Goal: Navigation & Orientation: Find specific page/section

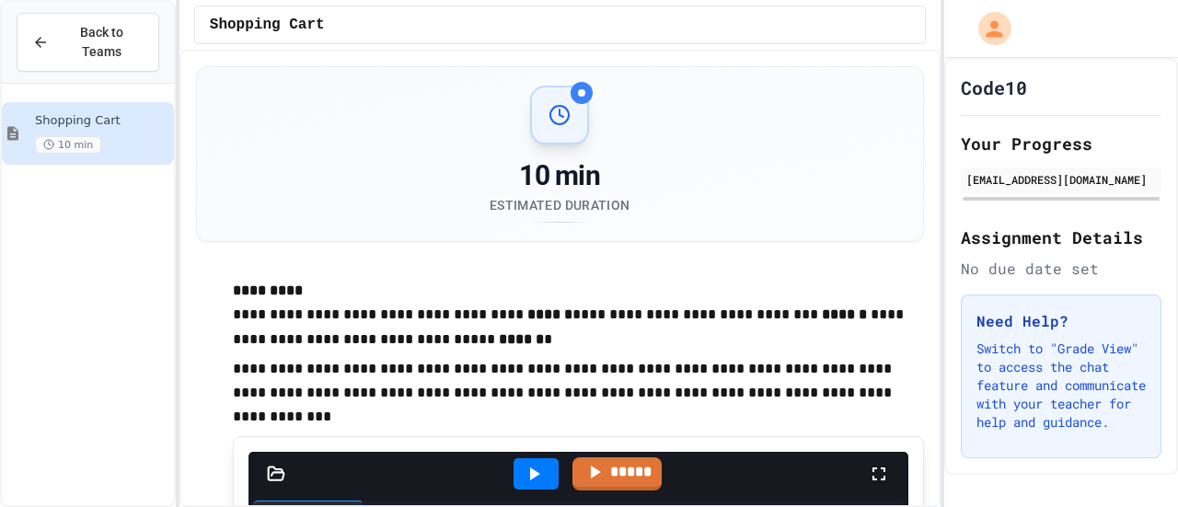
scroll to position [354, 0]
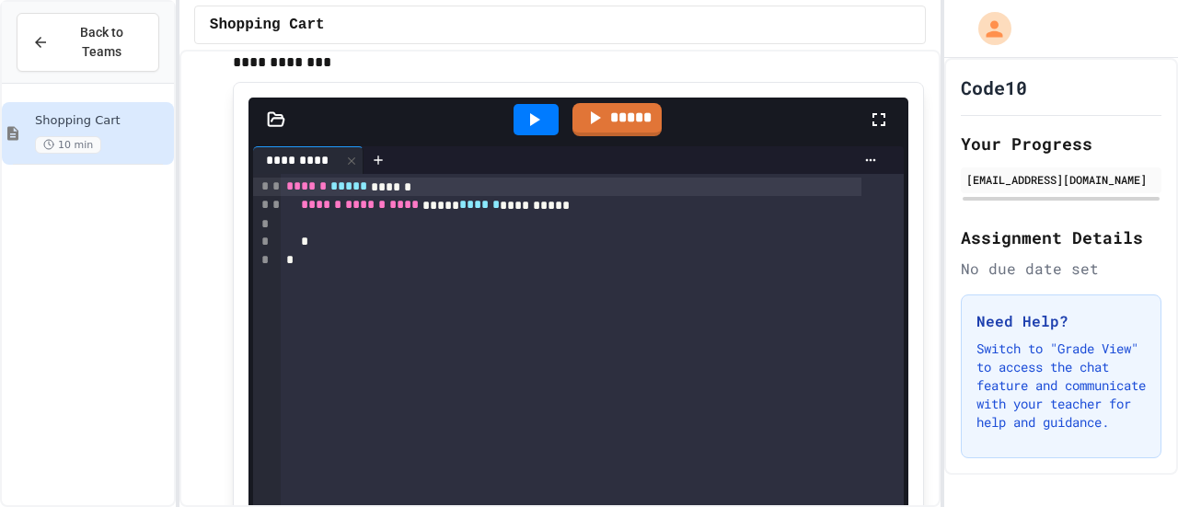
click at [190, 155] on div "**********" at bounding box center [560, 279] width 761 height 458
click at [59, 39] on div "Back to Teams" at bounding box center [87, 42] width 111 height 39
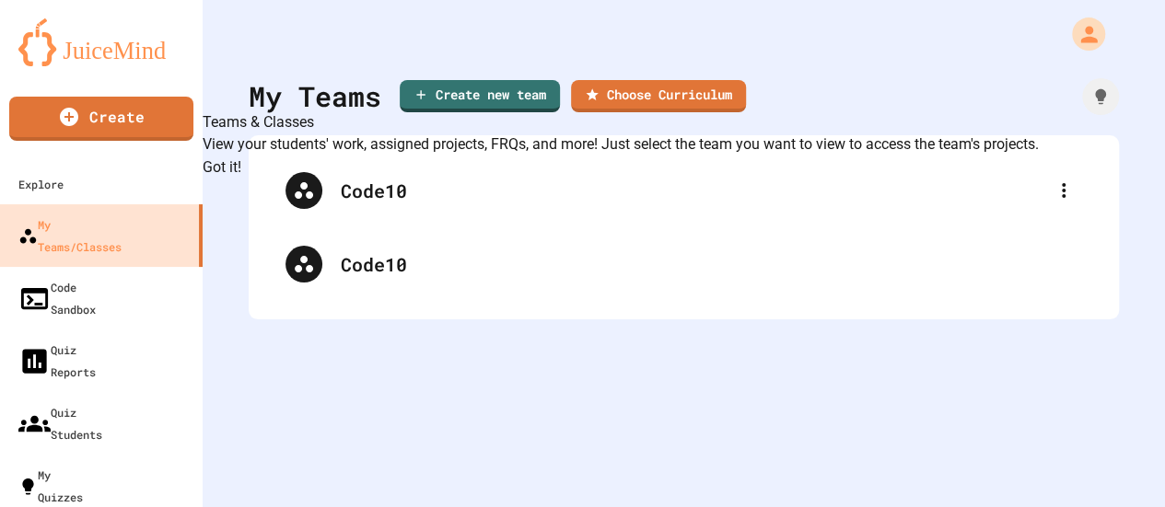
click at [241, 179] on button "Got it!" at bounding box center [222, 168] width 39 height 22
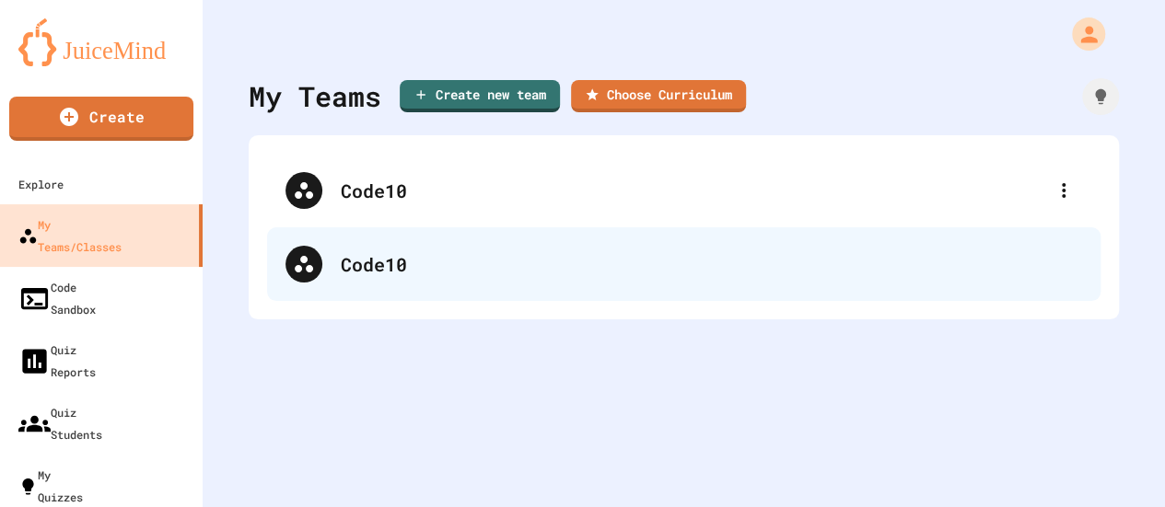
click at [722, 268] on div "Code10" at bounding box center [711, 264] width 741 height 28
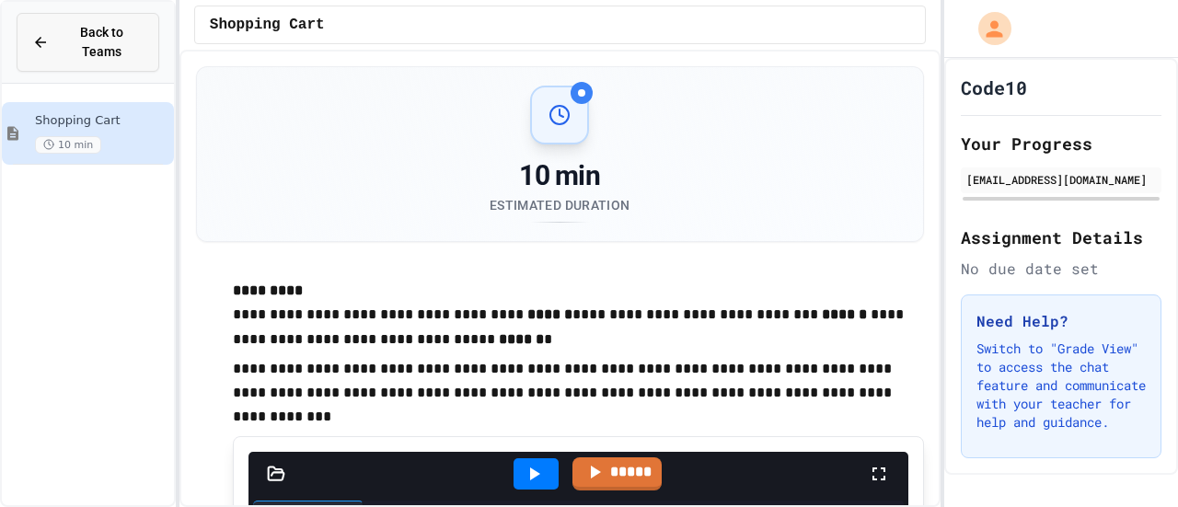
click at [118, 33] on span "Back to Teams" at bounding box center [102, 42] width 84 height 39
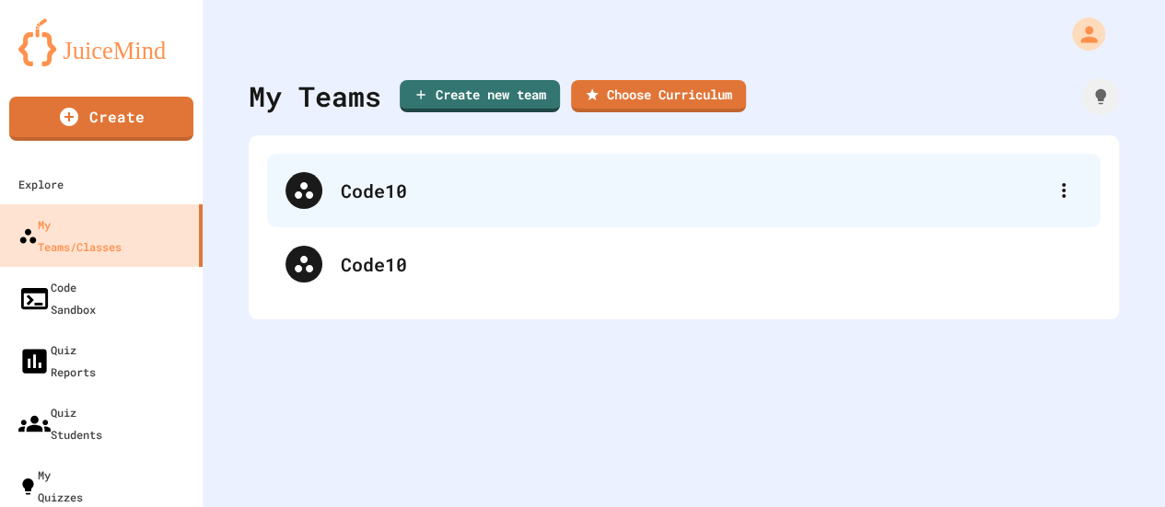
click at [405, 191] on div "Code10" at bounding box center [693, 191] width 704 height 28
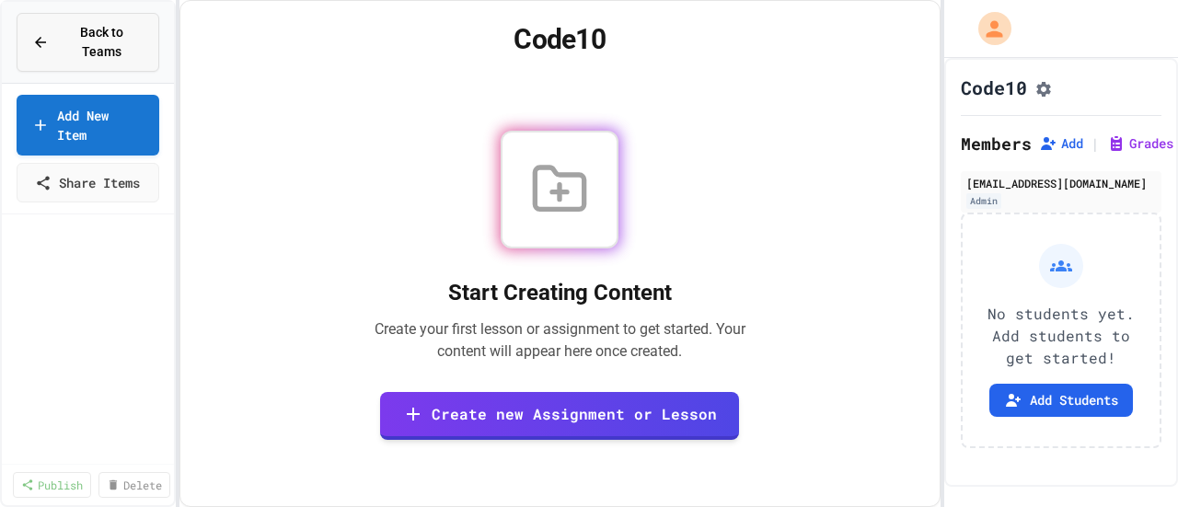
click at [40, 37] on icon at bounding box center [40, 42] width 11 height 11
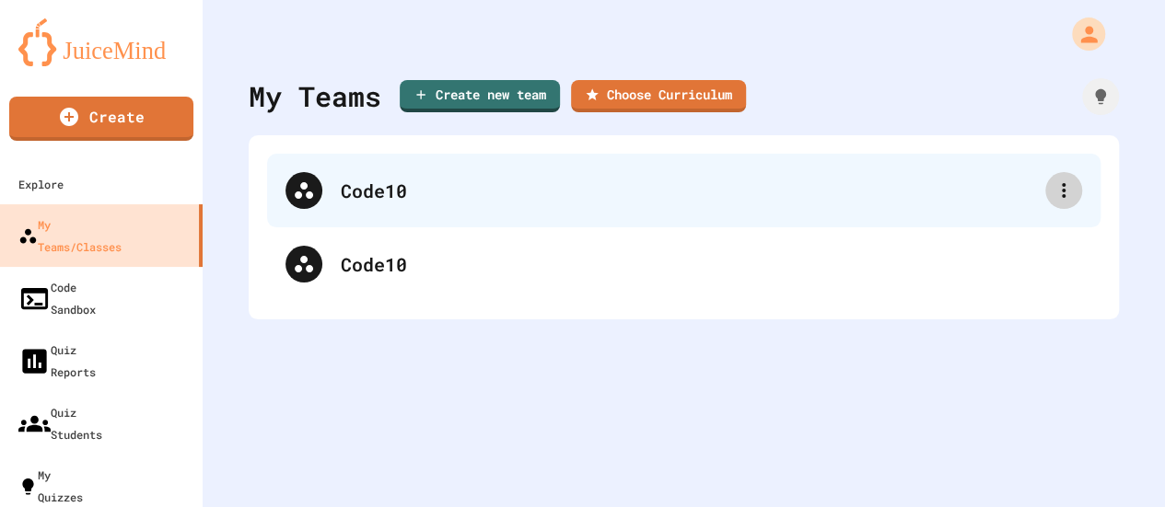
click at [1052, 189] on icon at bounding box center [1063, 191] width 22 height 22
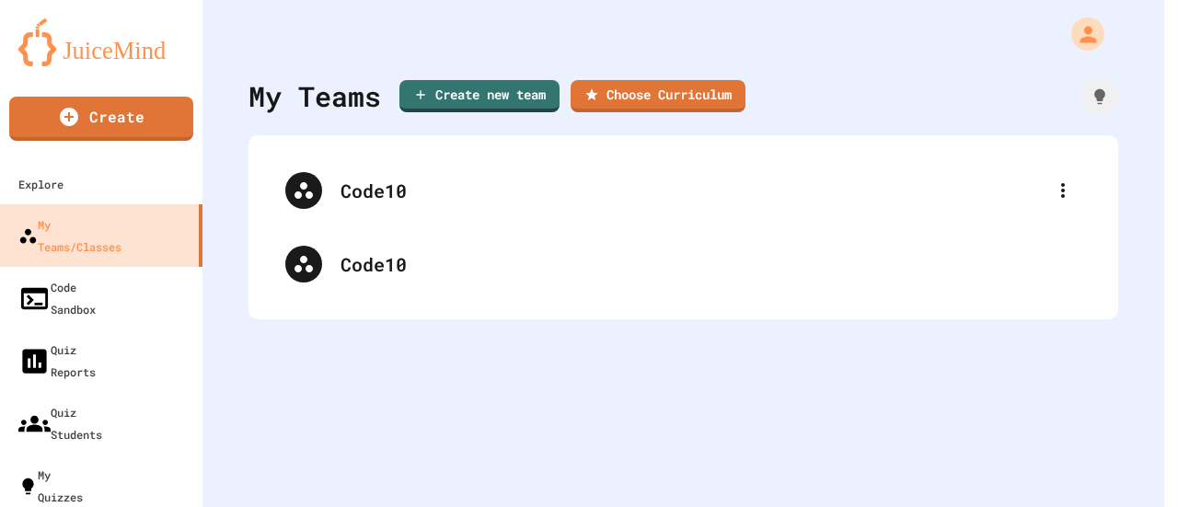
click at [753, 506] on div at bounding box center [582, 509] width 1165 height 0
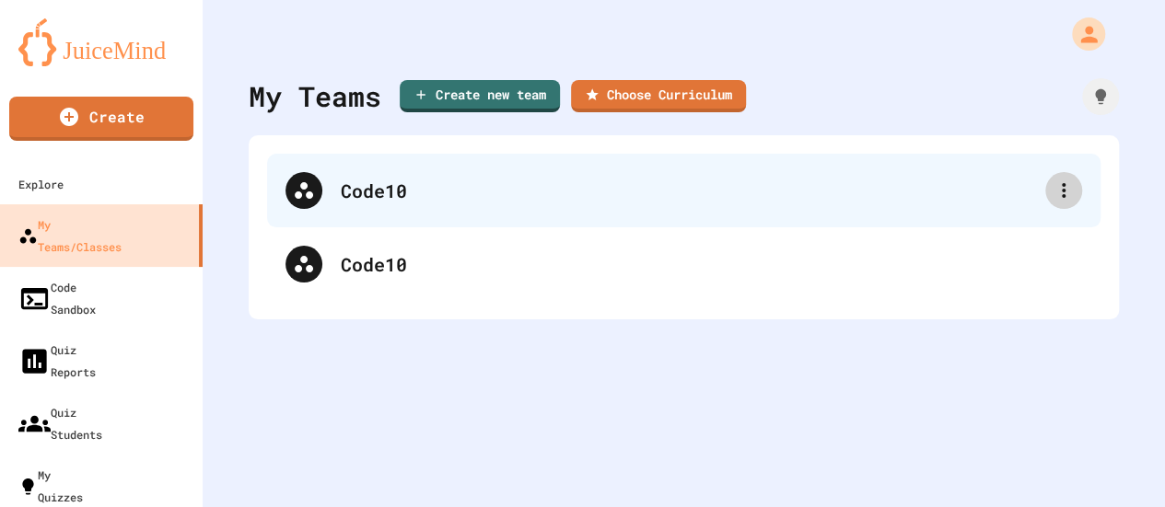
click at [1059, 194] on icon at bounding box center [1063, 191] width 22 height 22
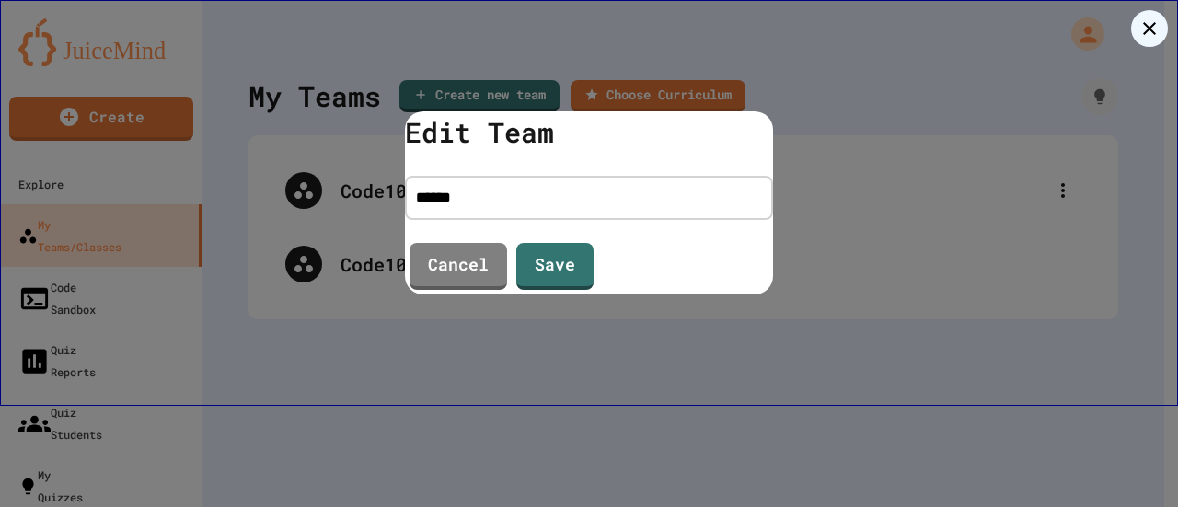
click at [551, 203] on input "******" at bounding box center [589, 198] width 368 height 44
type input "**********"
click at [547, 266] on link "Save" at bounding box center [555, 265] width 78 height 50
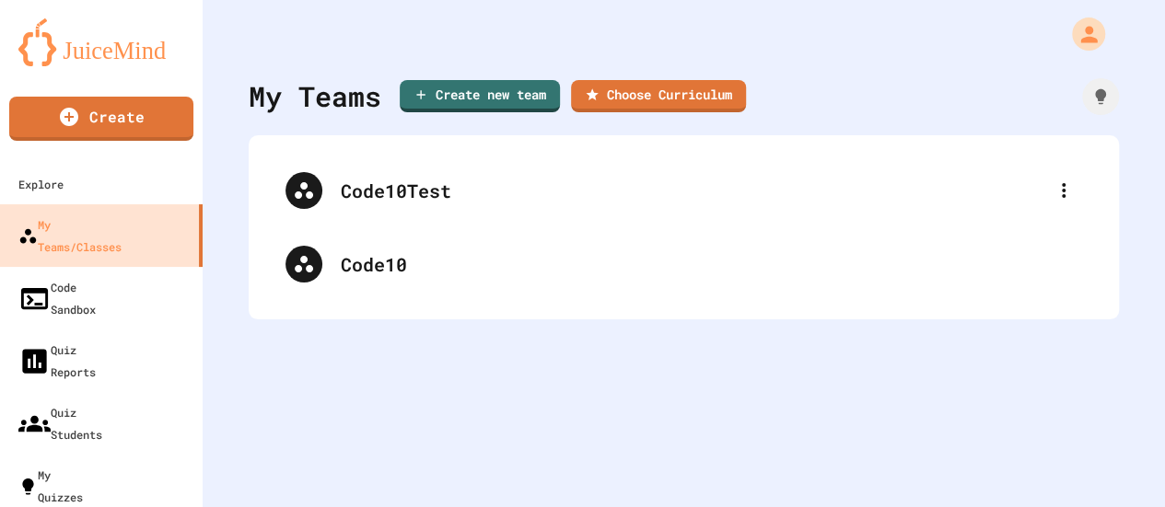
click at [465, 395] on div "My Teams Create new team Choose Curriculum Code10Test Code10" at bounding box center [684, 253] width 962 height 507
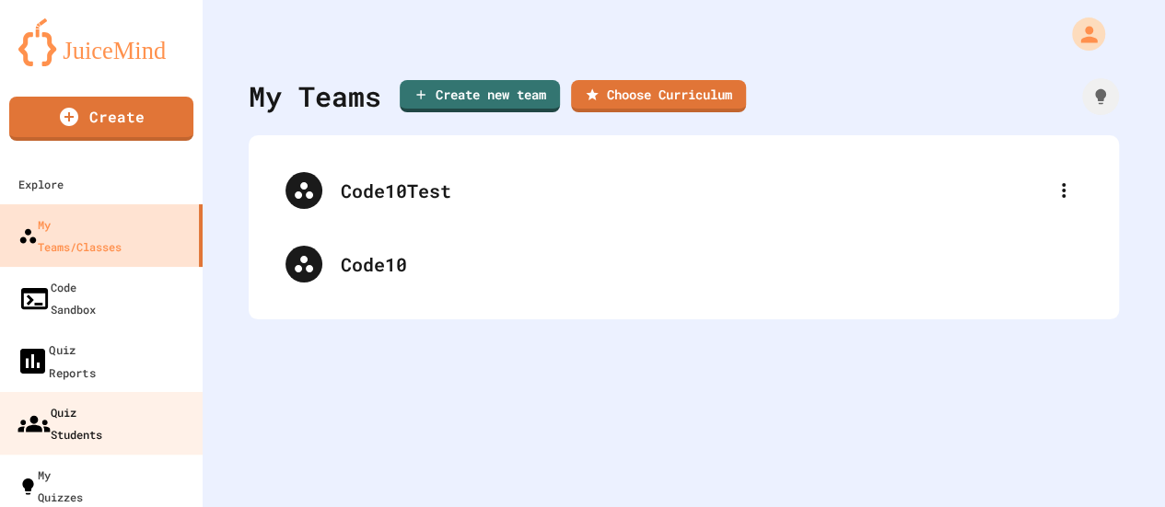
scroll to position [18, 0]
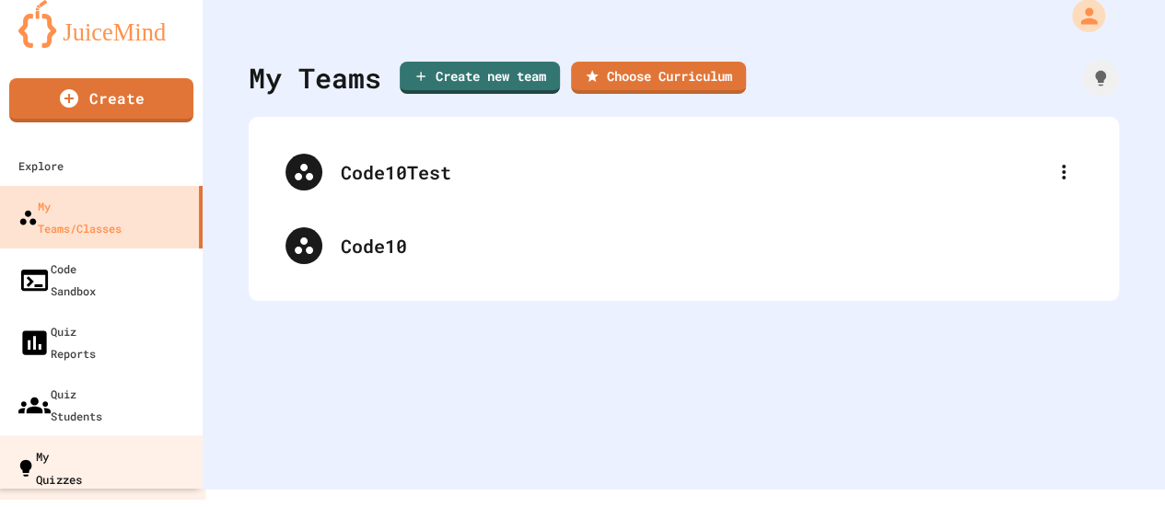
click at [82, 445] on div "My Quizzes" at bounding box center [49, 467] width 66 height 45
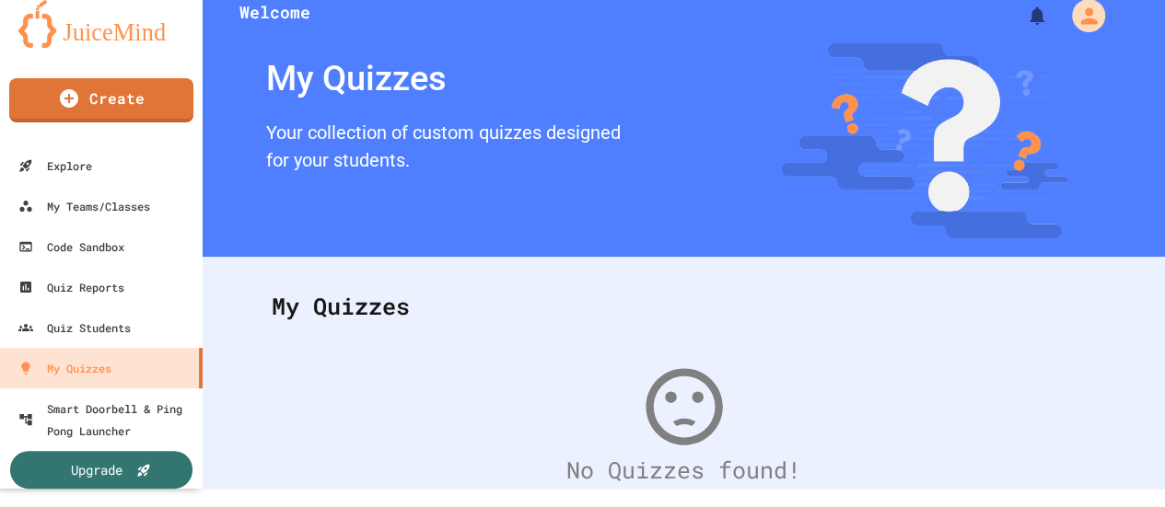
scroll to position [191, 0]
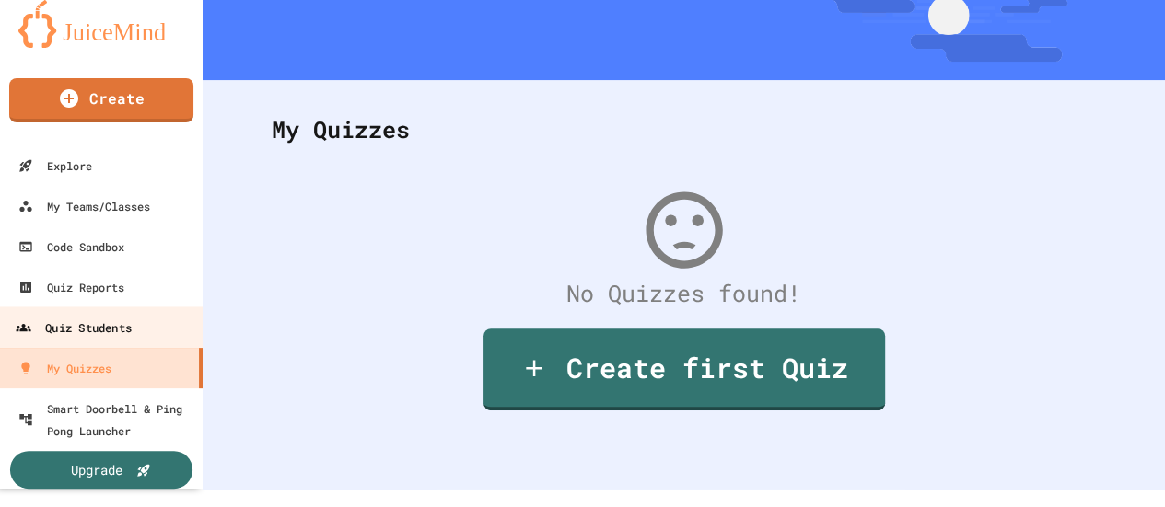
click at [90, 332] on div "Quiz Students" at bounding box center [74, 328] width 116 height 23
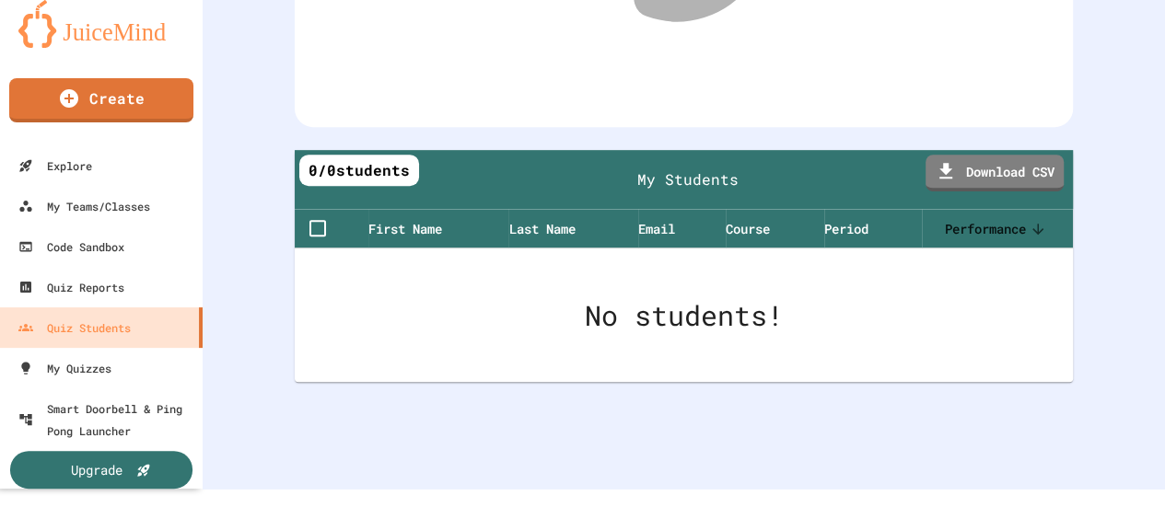
scroll to position [90, 0]
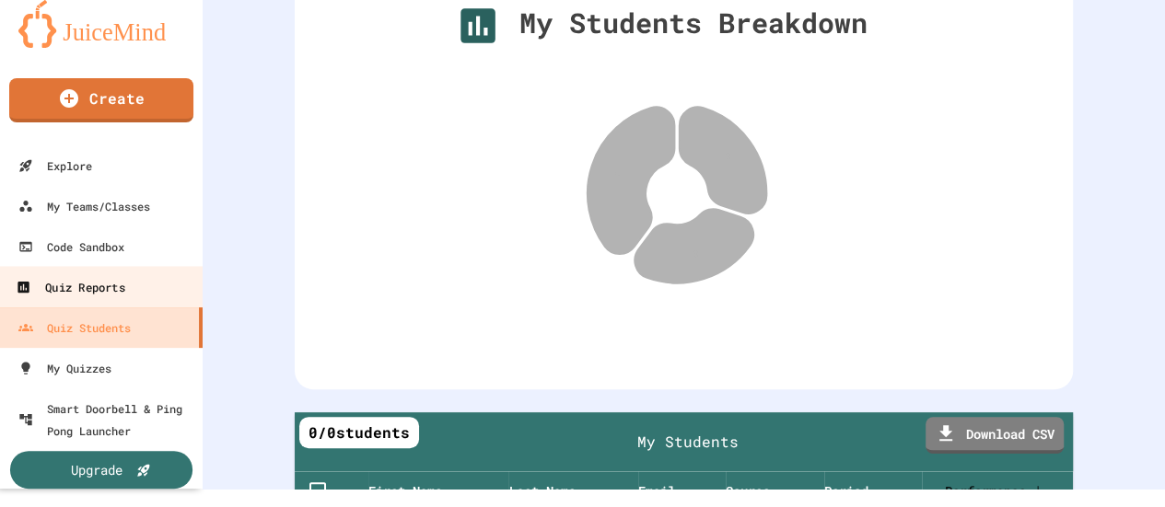
click at [89, 296] on div "Quiz Reports" at bounding box center [70, 287] width 109 height 23
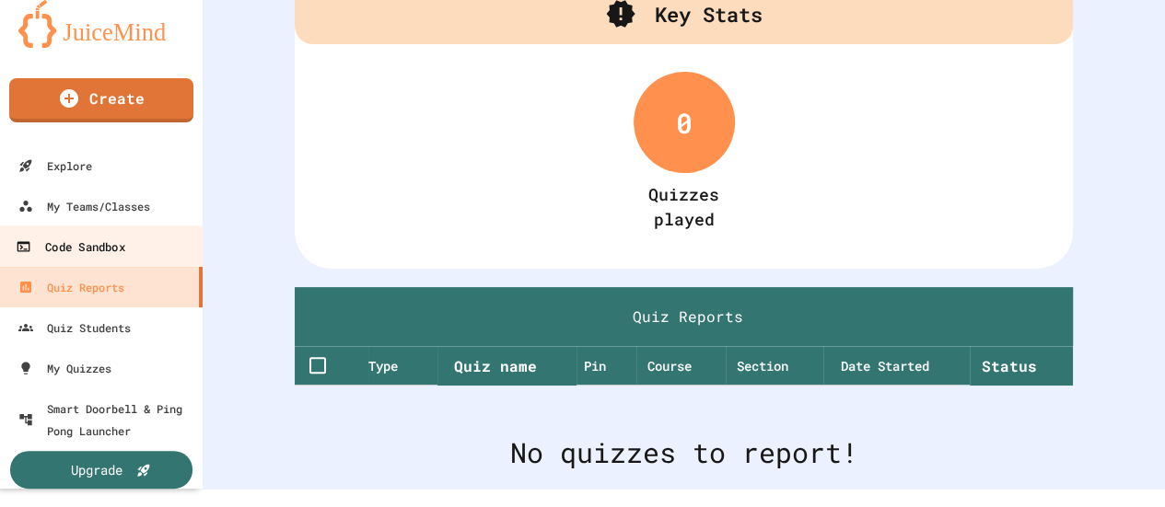
click at [101, 254] on div "Code Sandbox" at bounding box center [70, 247] width 109 height 23
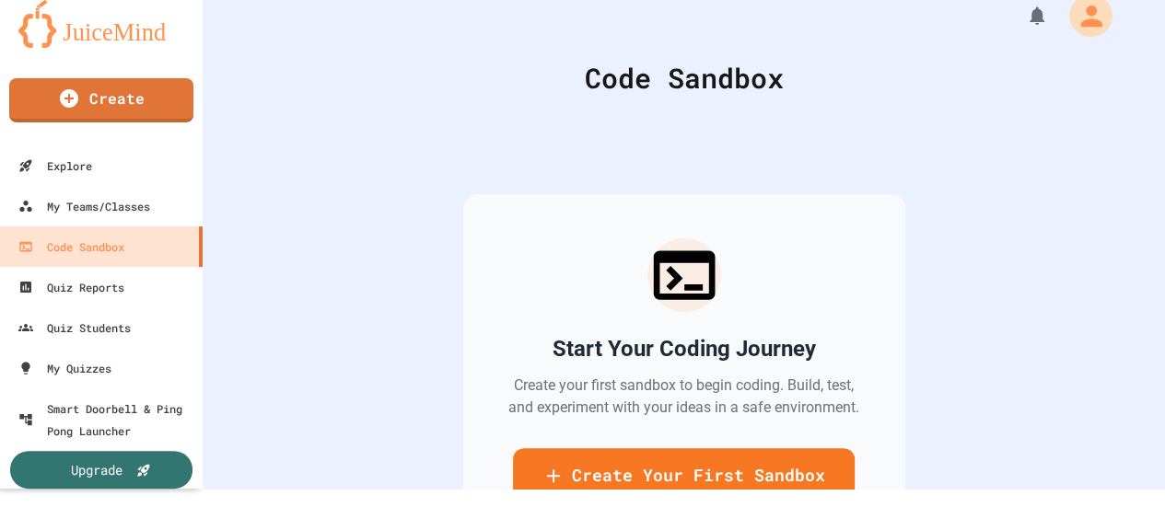
click at [1074, 26] on icon "My Account" at bounding box center [1090, 16] width 32 height 32
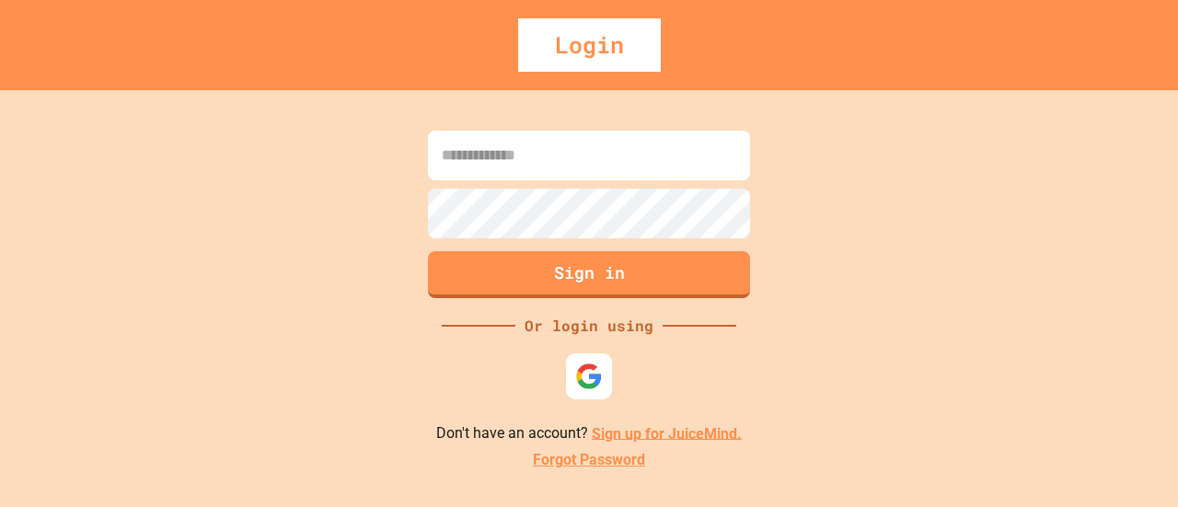
click at [501, 171] on input at bounding box center [589, 156] width 322 height 50
type input "**********"
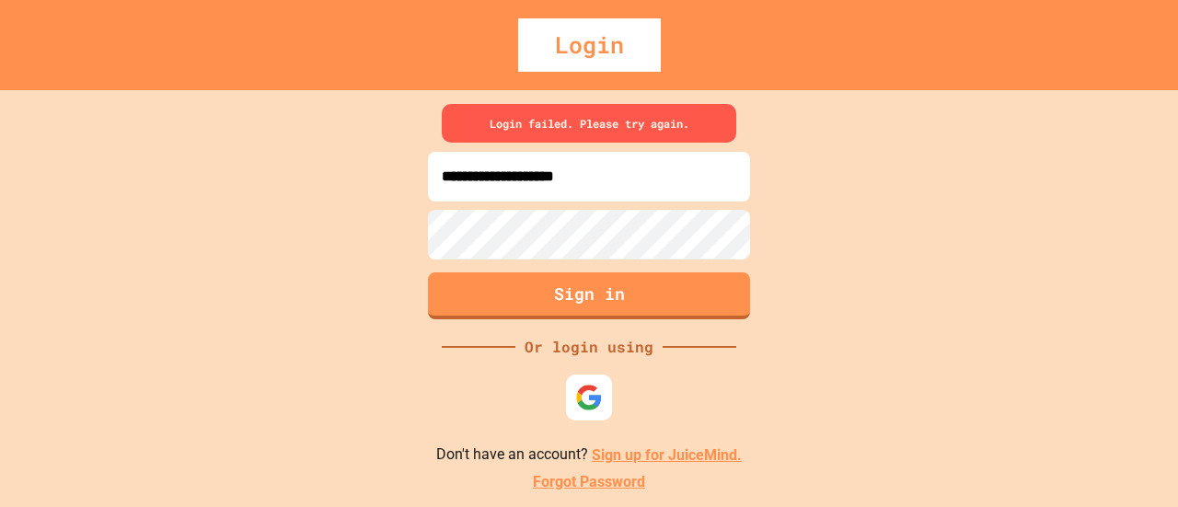
click at [339, 227] on div "**********" at bounding box center [589, 298] width 1178 height 417
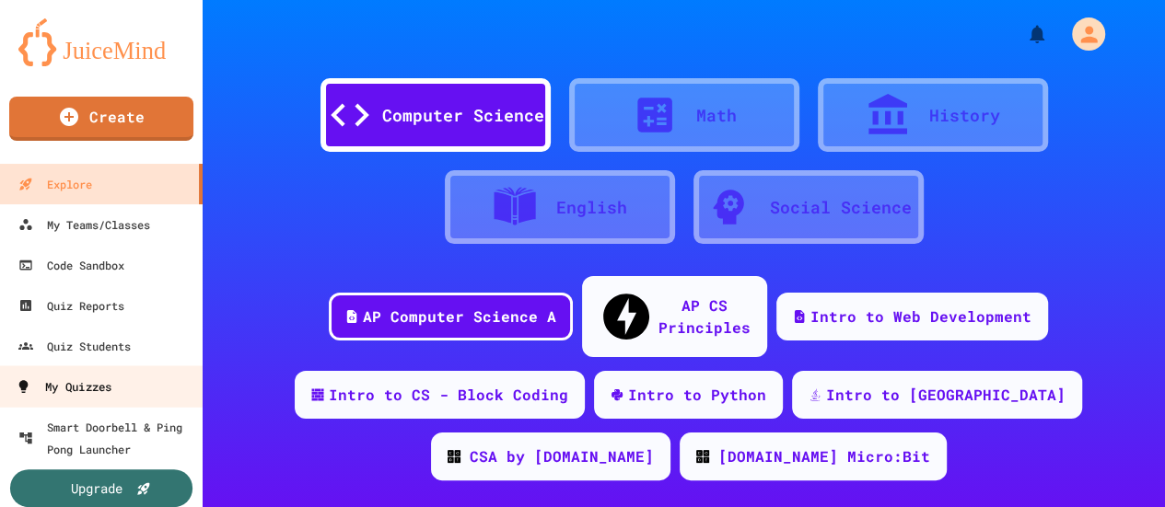
click at [118, 386] on link "My Quizzes" at bounding box center [101, 385] width 209 height 41
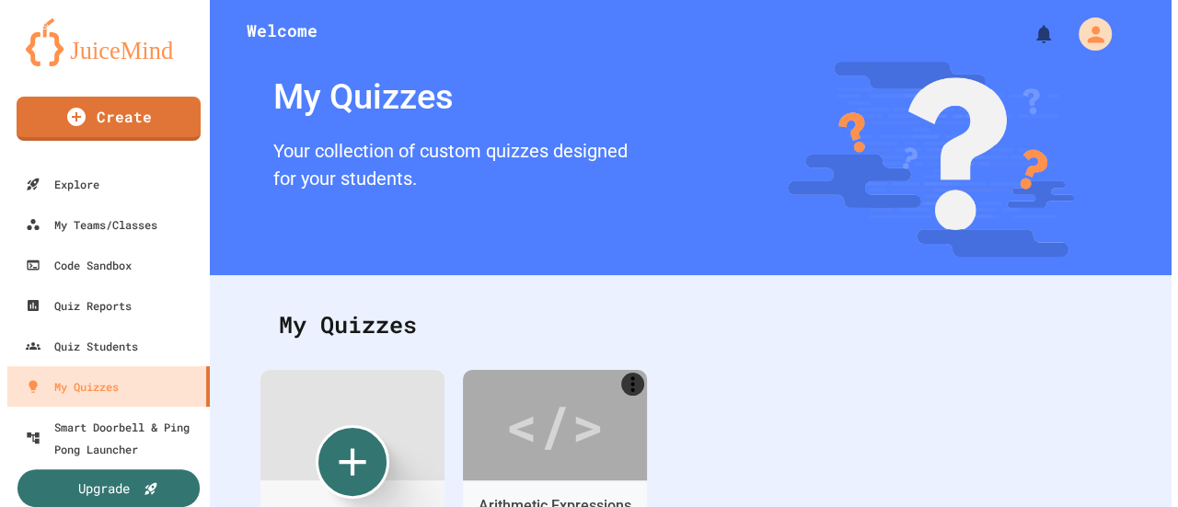
scroll to position [120, 0]
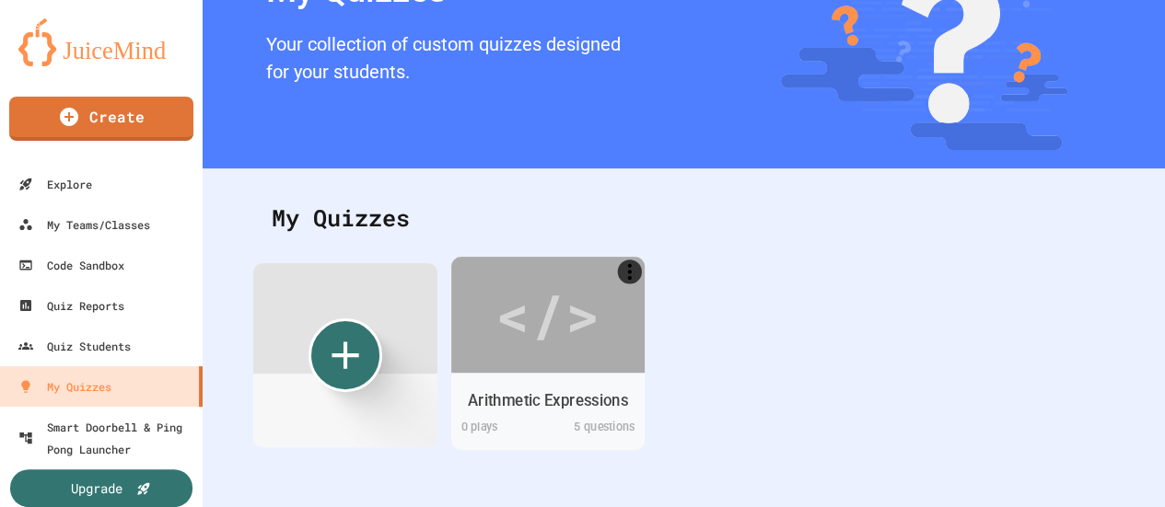
click at [495, 389] on div "Arithmetic Expressions" at bounding box center [548, 400] width 160 height 23
